Goal: Register for event/course

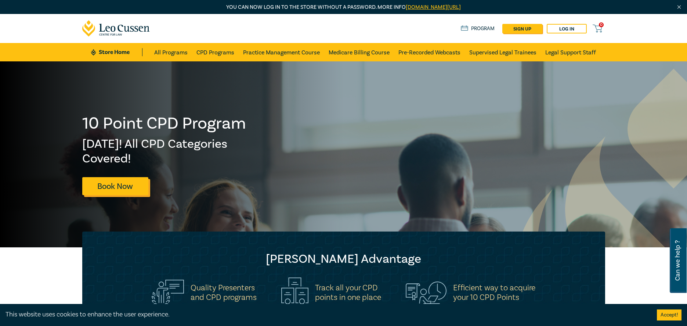
click at [116, 193] on link "Book Now" at bounding box center [115, 186] width 66 height 18
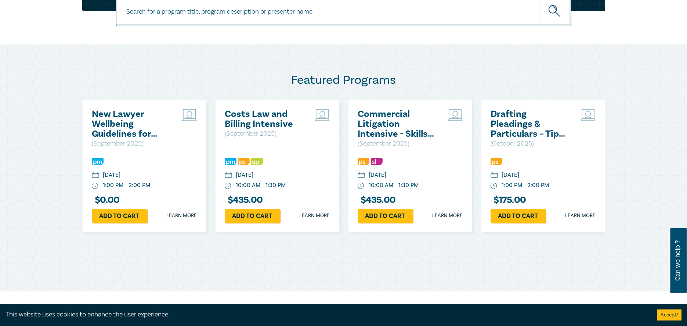
scroll to position [328, 0]
